Goal: Transaction & Acquisition: Book appointment/travel/reservation

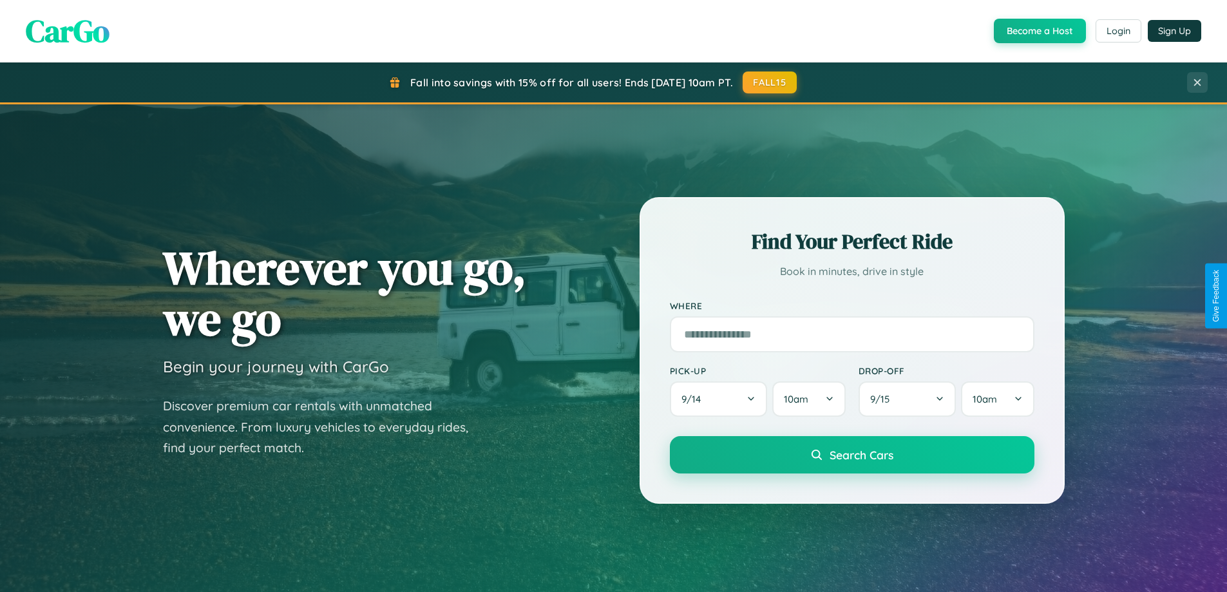
scroll to position [886, 0]
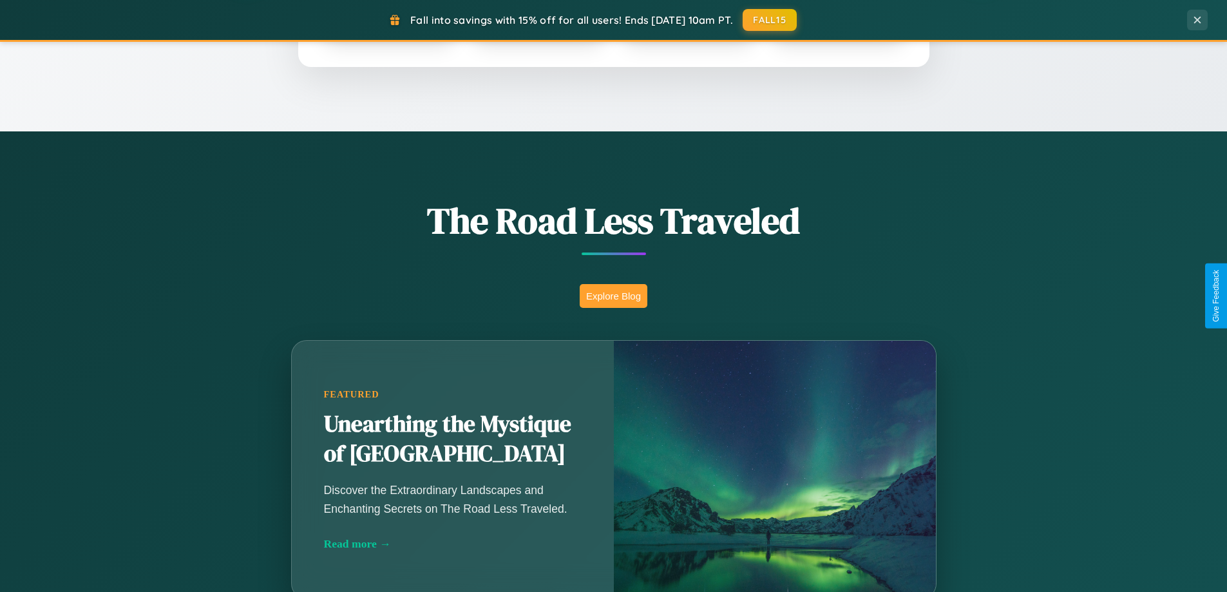
click at [613, 296] on button "Explore Blog" at bounding box center [614, 296] width 68 height 24
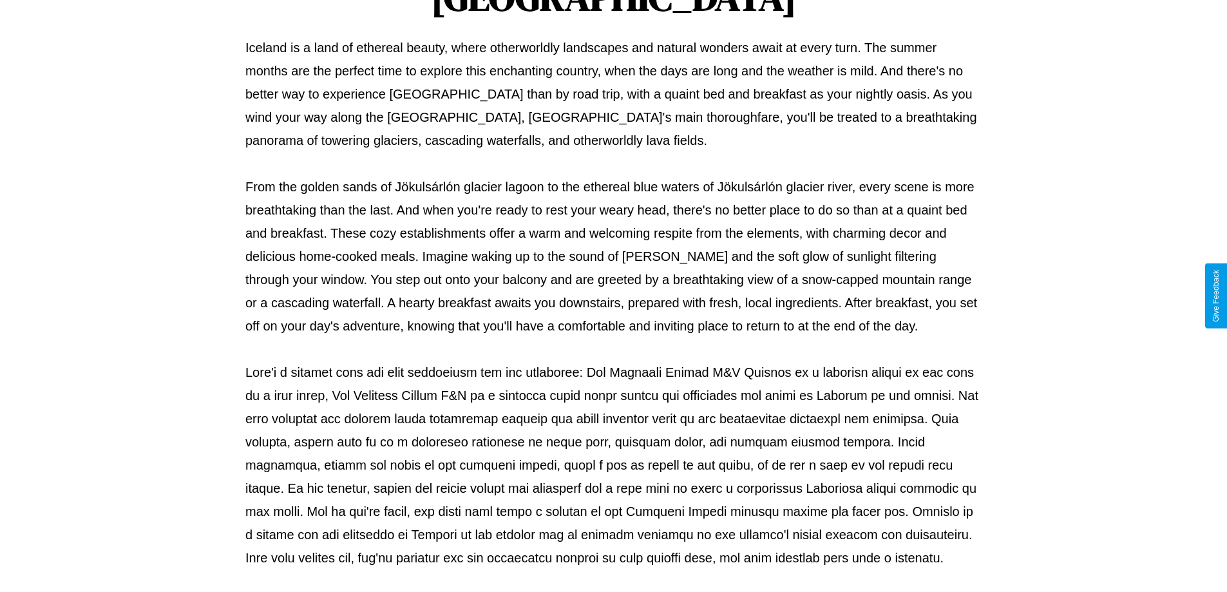
scroll to position [417, 0]
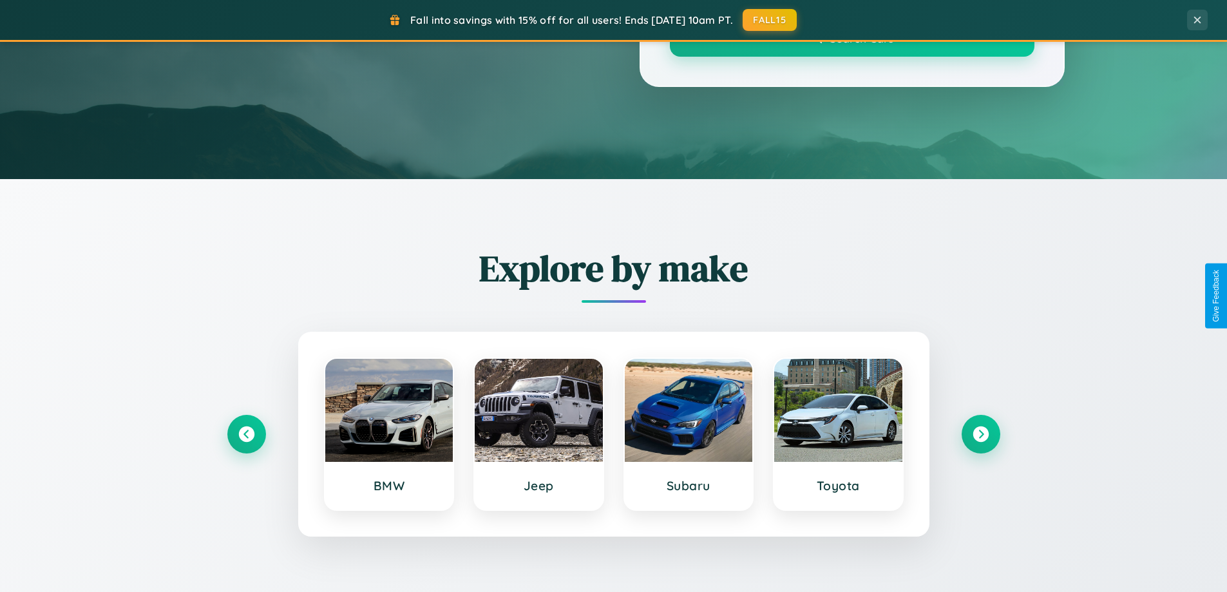
scroll to position [886, 0]
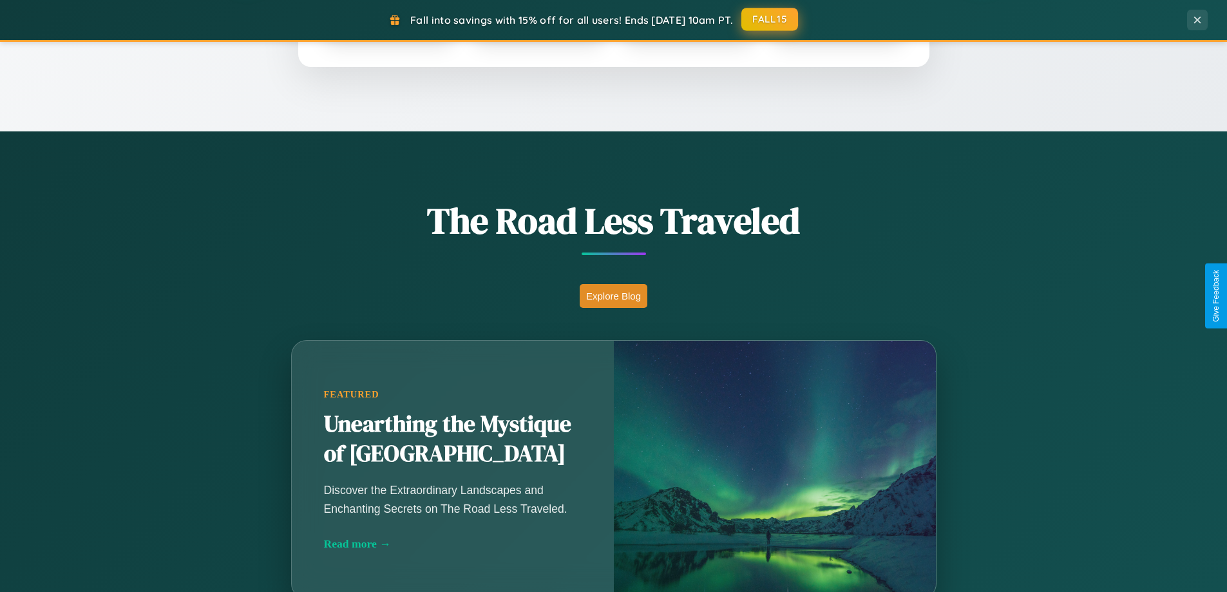
click at [770, 19] on button "FALL15" at bounding box center [769, 19] width 57 height 23
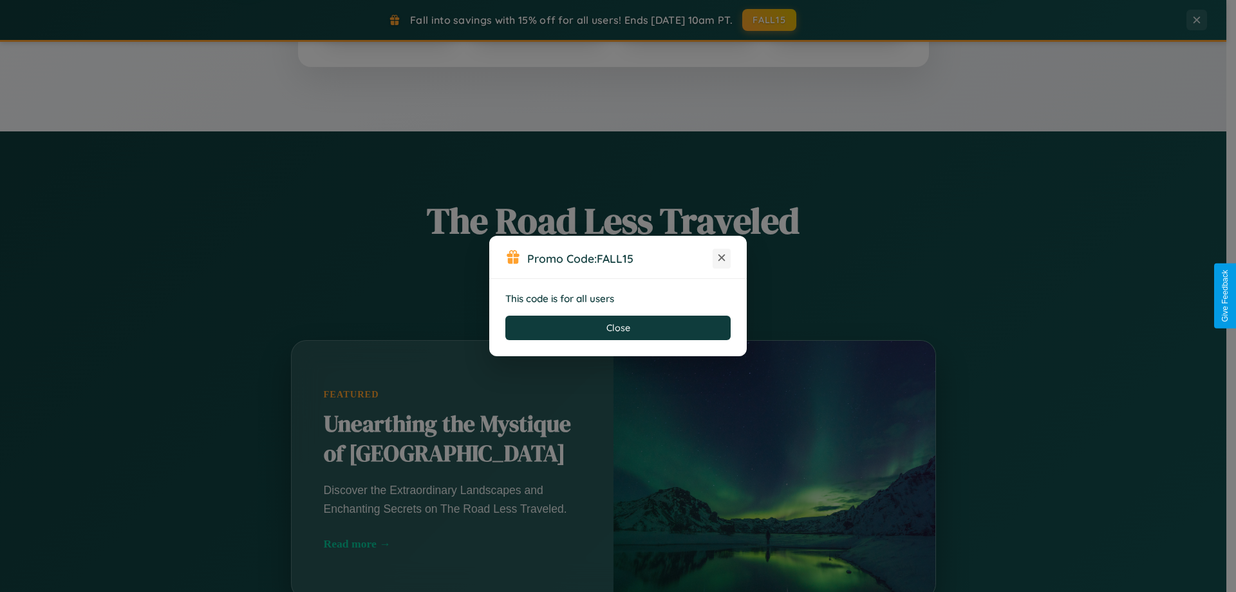
click at [722, 258] on icon at bounding box center [721, 257] width 13 height 13
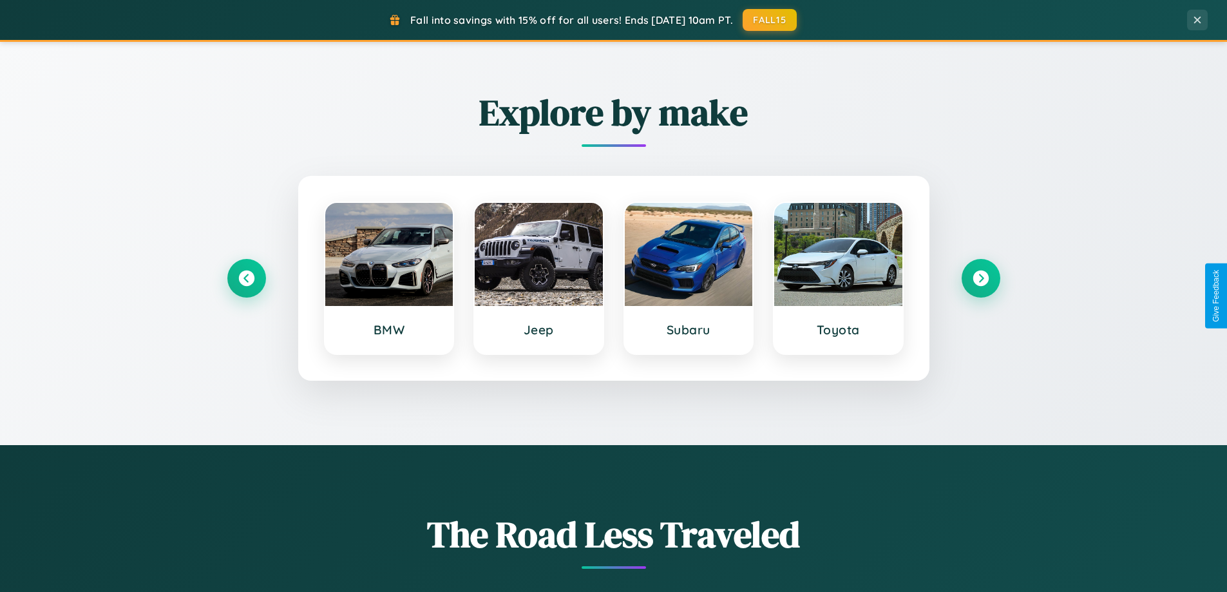
scroll to position [555, 0]
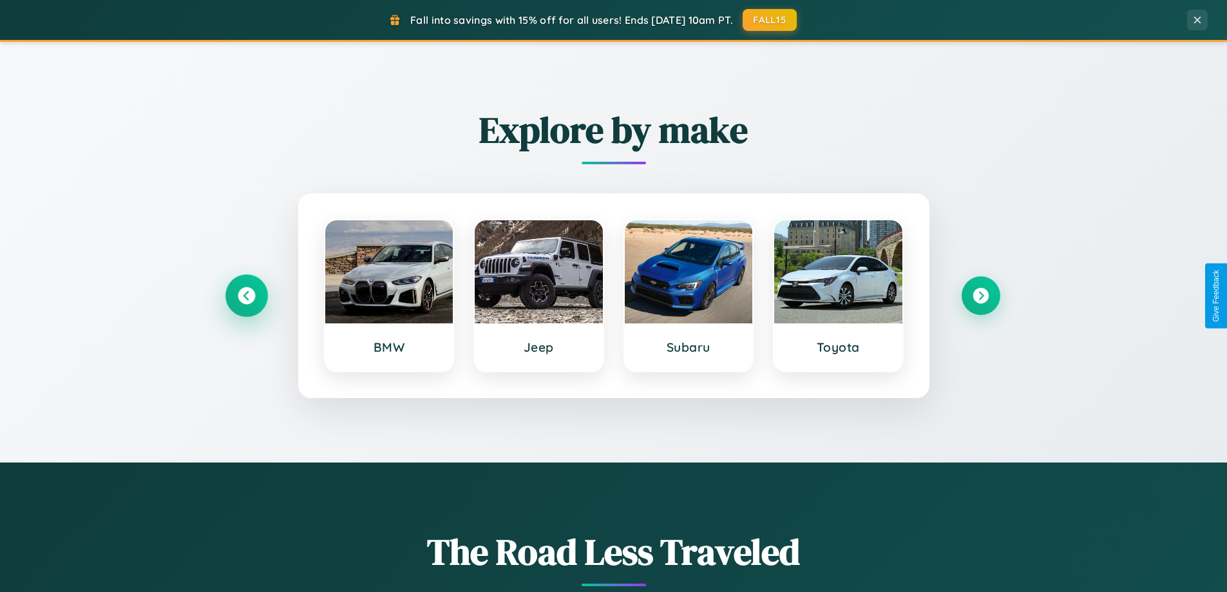
click at [246, 296] on icon at bounding box center [246, 295] width 17 height 17
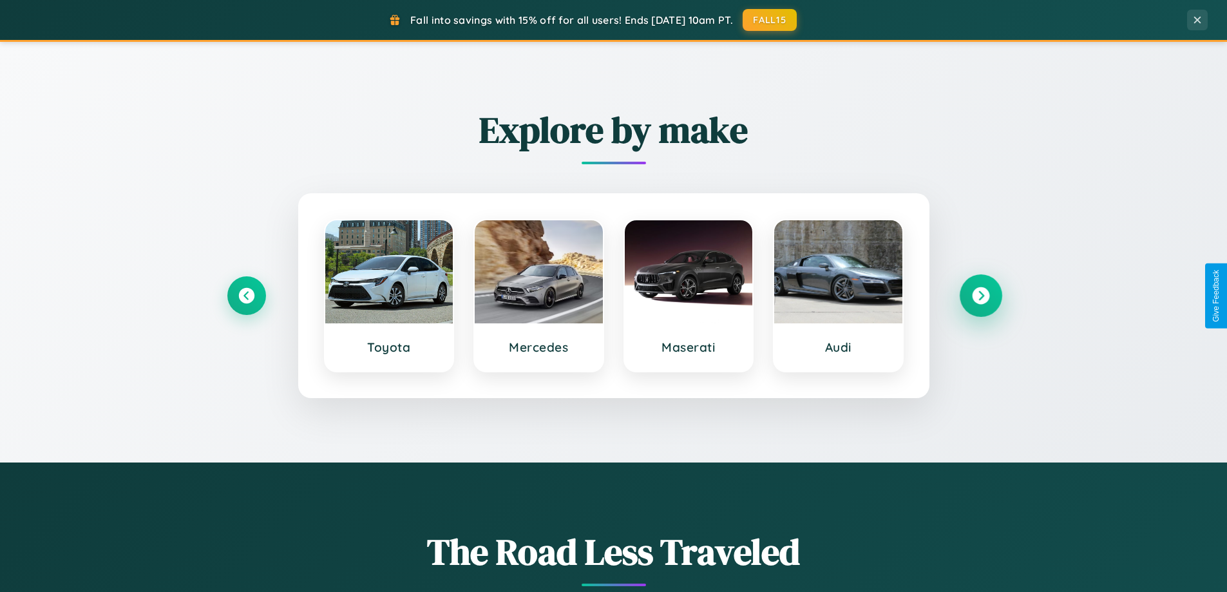
click at [980, 296] on icon at bounding box center [980, 295] width 17 height 17
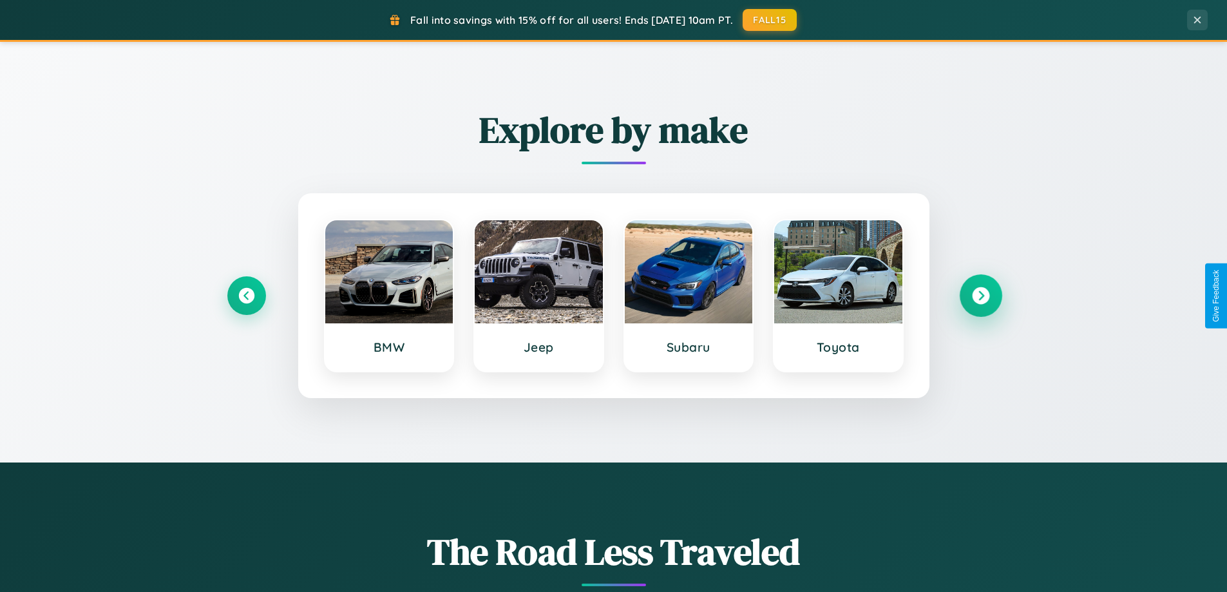
click at [980, 296] on icon at bounding box center [980, 295] width 17 height 17
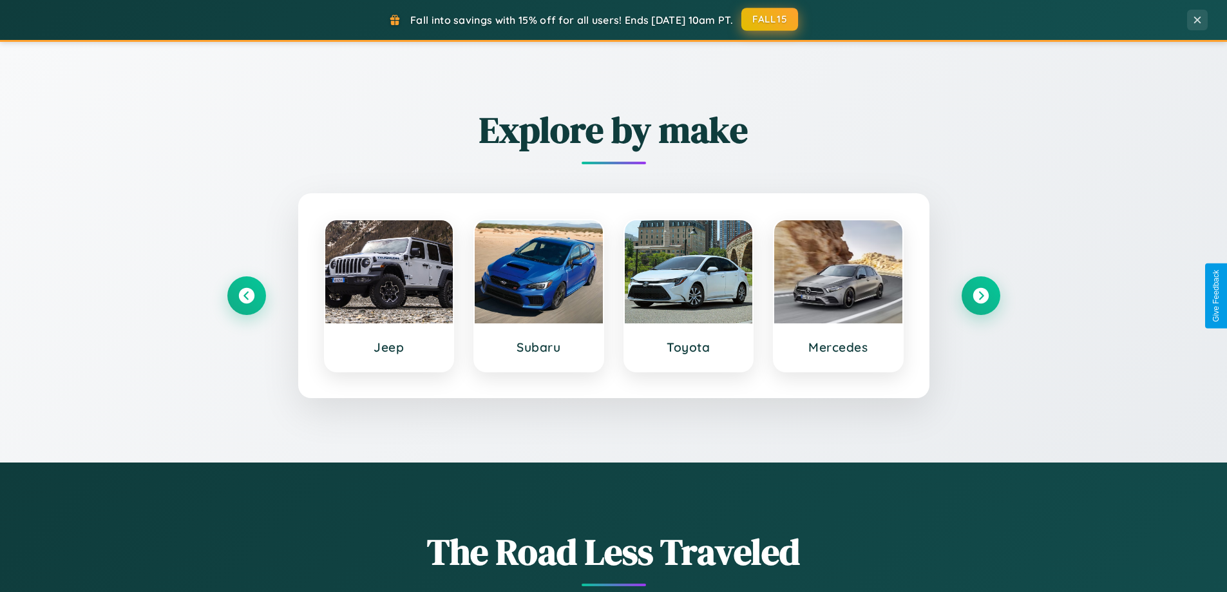
click at [770, 19] on button "FALL15" at bounding box center [769, 19] width 57 height 23
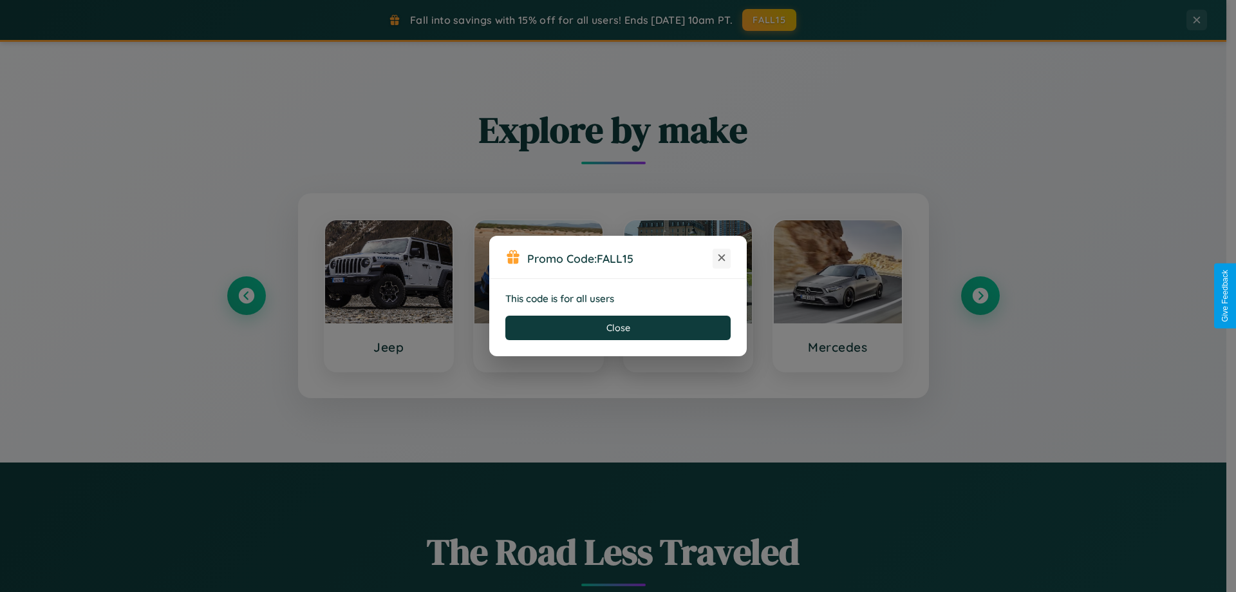
click at [722, 258] on icon at bounding box center [721, 257] width 13 height 13
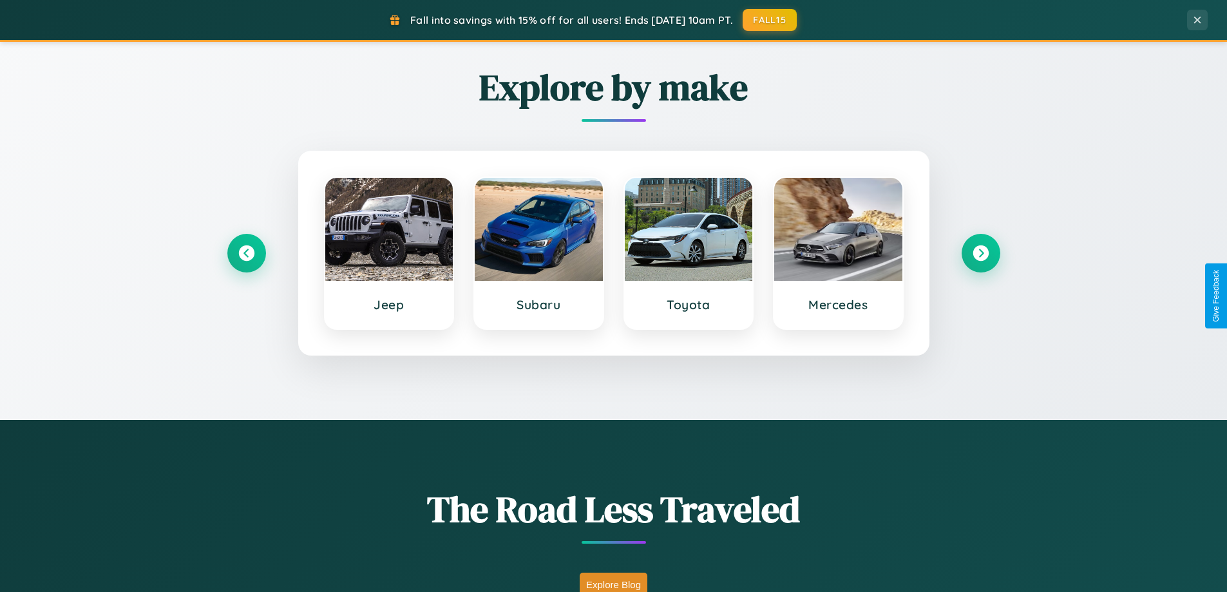
scroll to position [2069, 0]
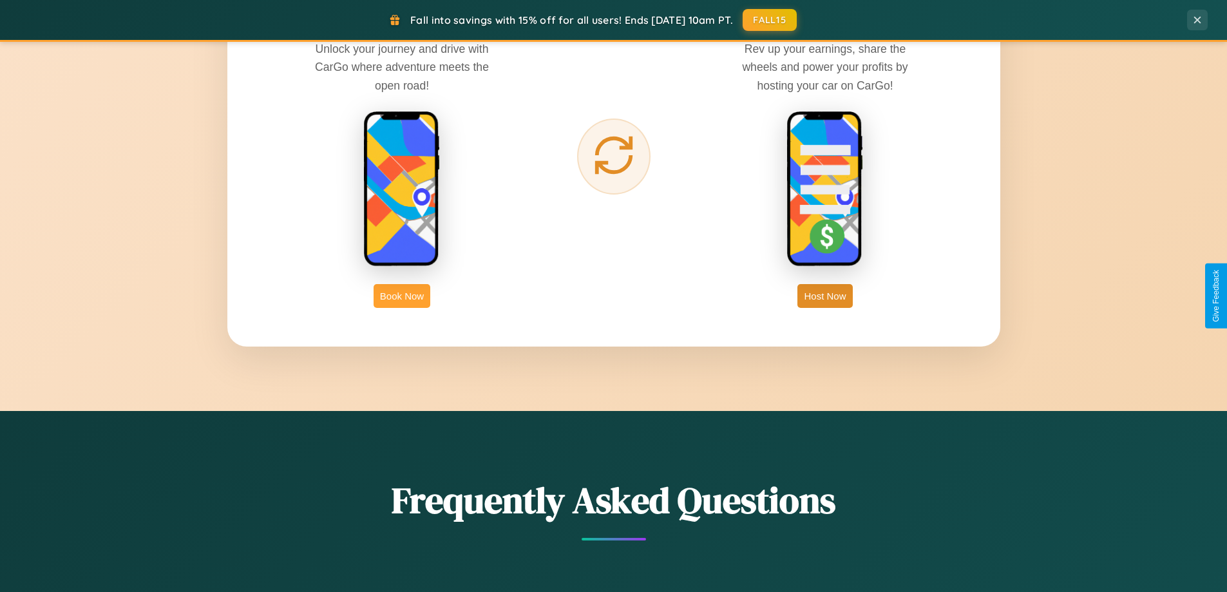
click at [402, 296] on button "Book Now" at bounding box center [402, 296] width 57 height 24
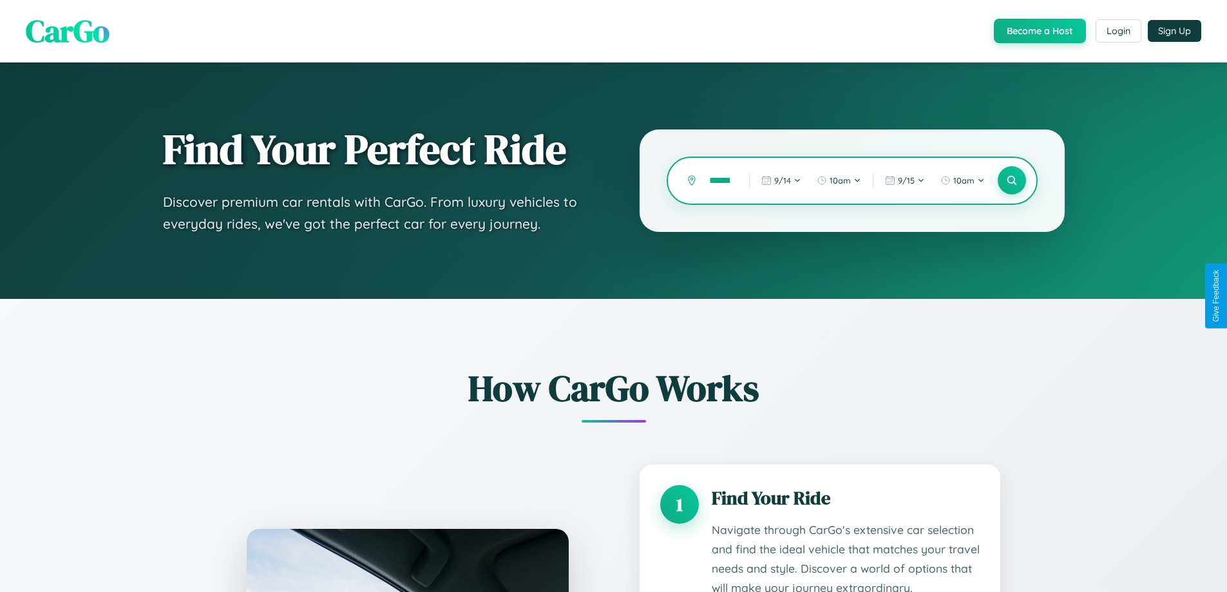
scroll to position [0, 5]
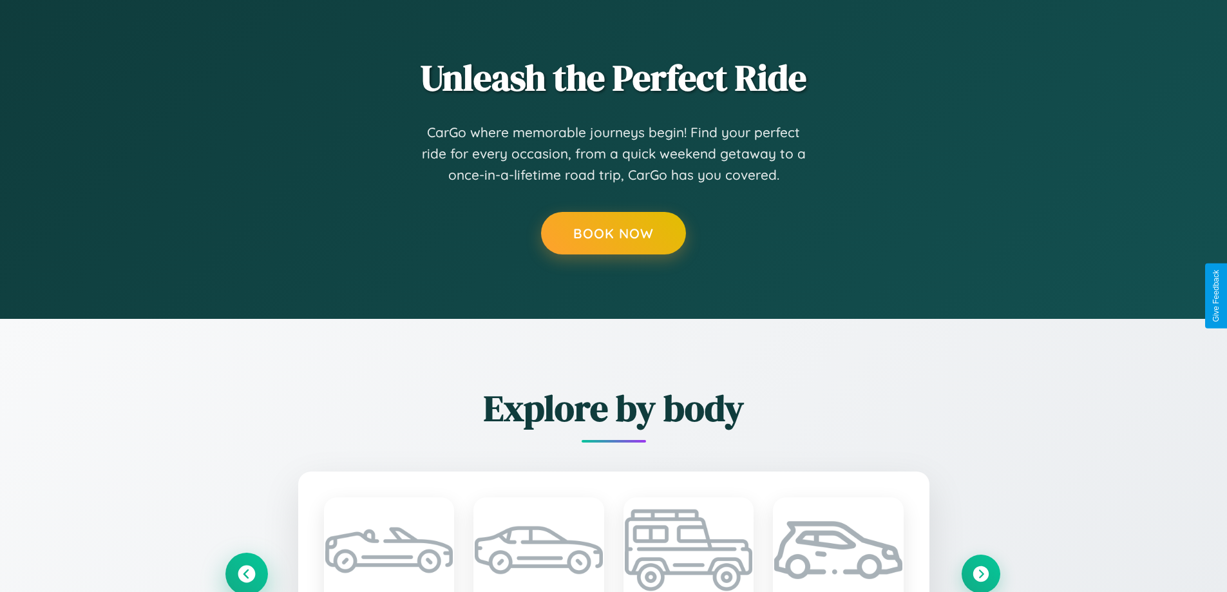
click at [246, 573] on icon at bounding box center [246, 573] width 17 height 17
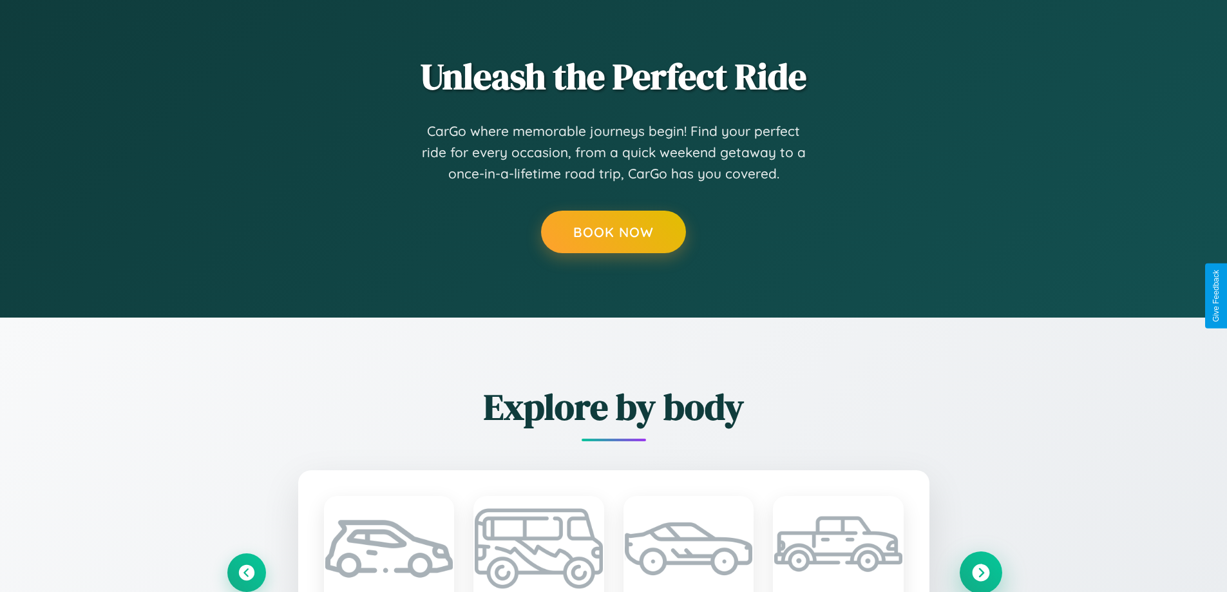
scroll to position [0, 19]
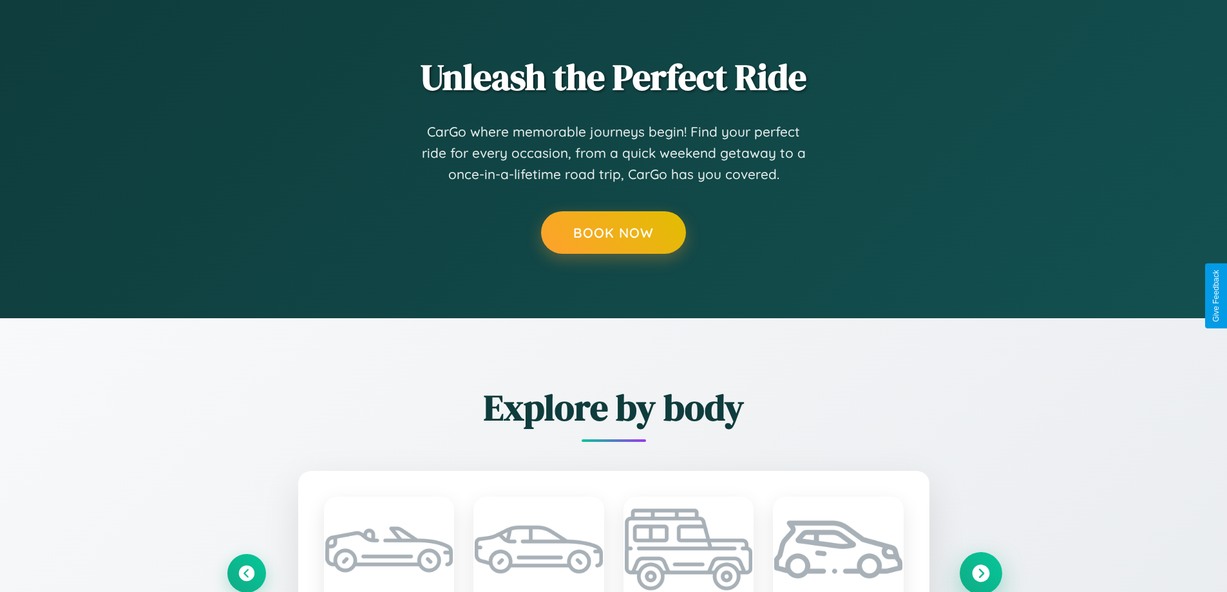
scroll to position [0, 0]
type input "**********"
